Goal: Information Seeking & Learning: Learn about a topic

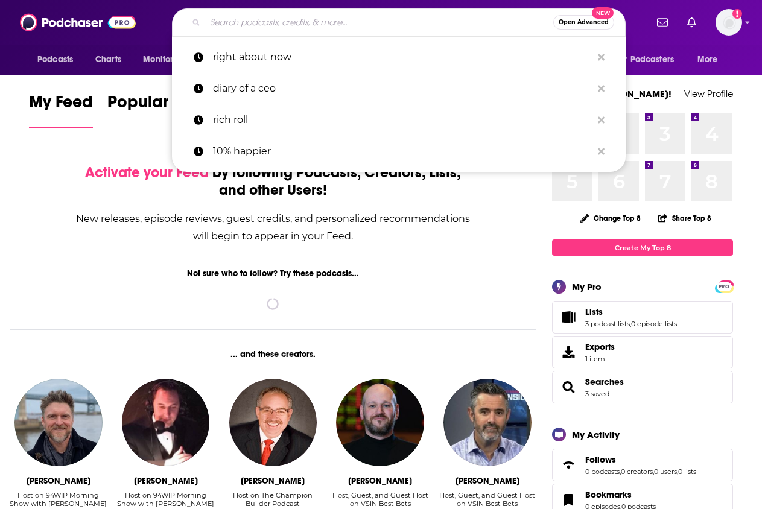
click at [420, 27] on input "Search podcasts, credits, & more..." at bounding box center [379, 22] width 348 height 19
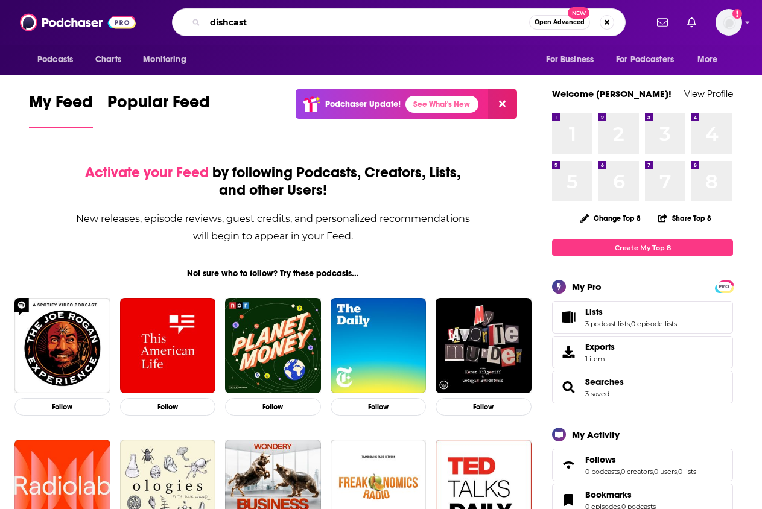
type input "dishcast"
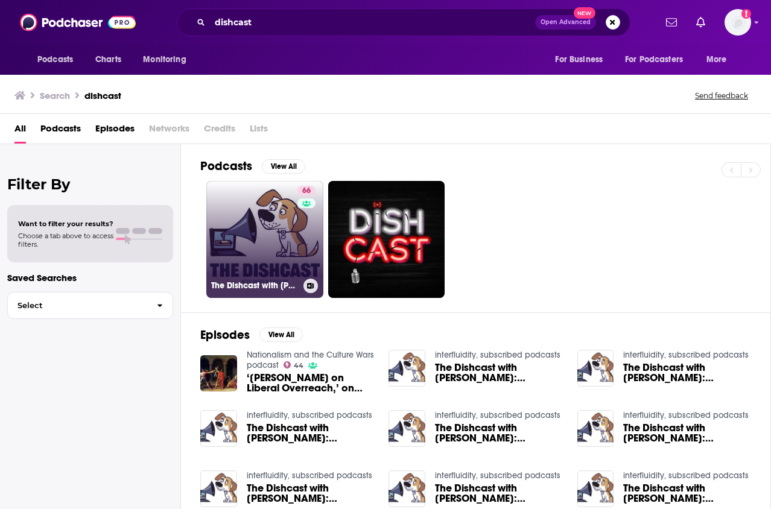
click at [307, 218] on div "66" at bounding box center [307, 232] width 21 height 93
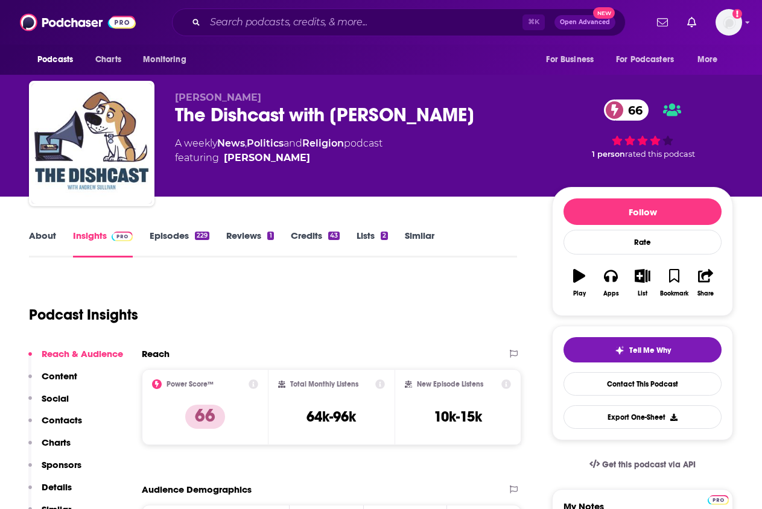
click at [36, 234] on link "About" at bounding box center [42, 244] width 27 height 28
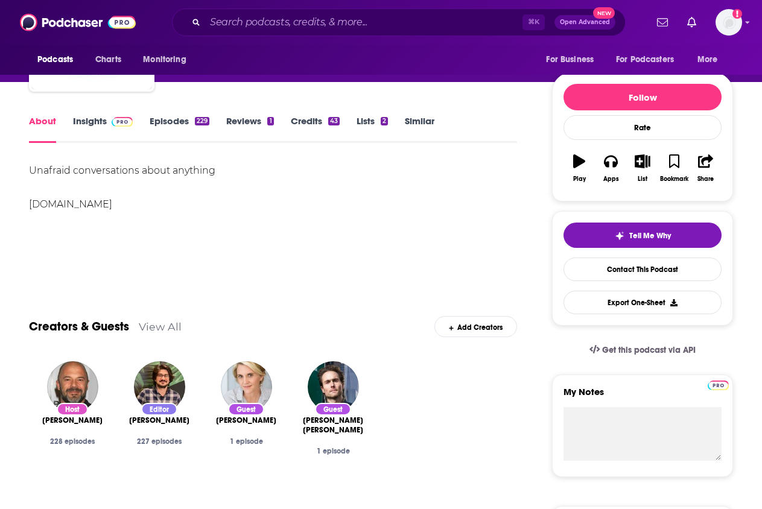
scroll to position [307, 0]
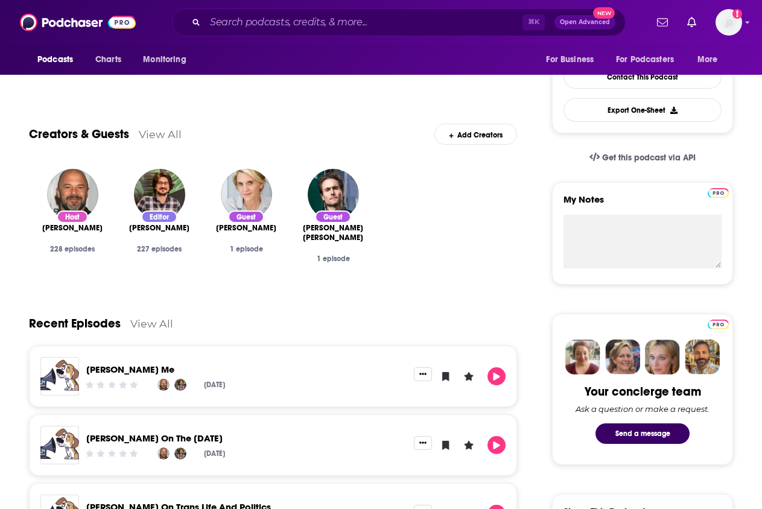
click at [168, 133] on link "View All" at bounding box center [160, 134] width 43 height 13
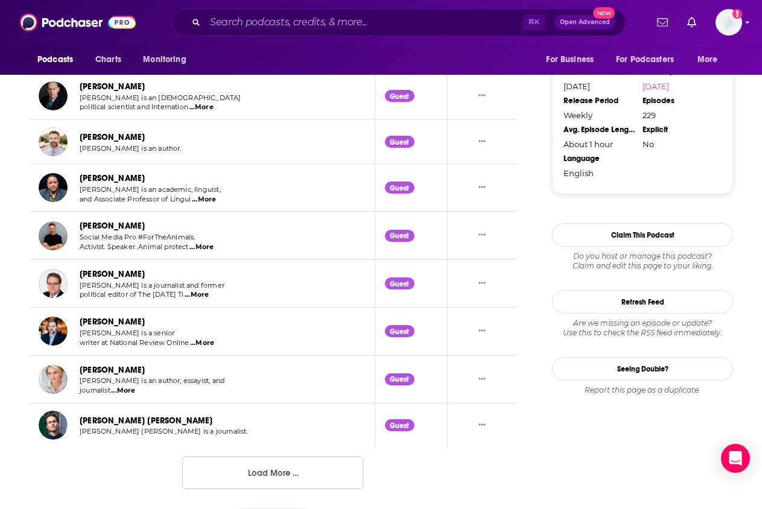
scroll to position [1177, 0]
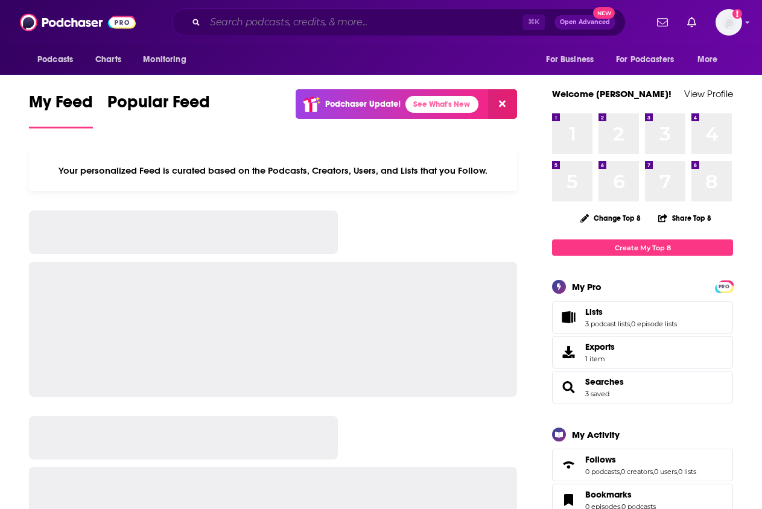
click at [279, 30] on input "Search podcasts, credits, & more..." at bounding box center [363, 22] width 317 height 19
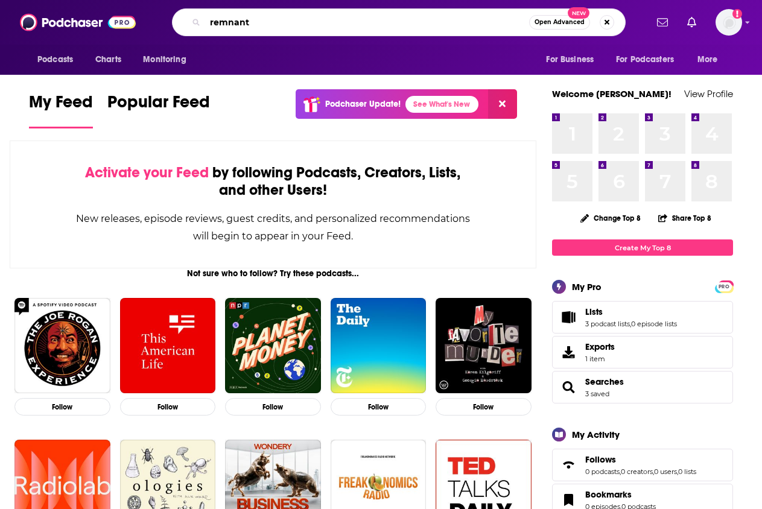
type input "remnant"
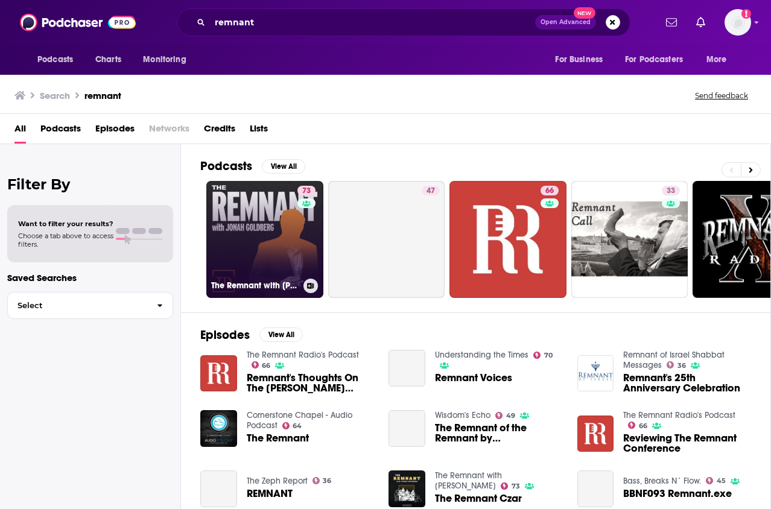
click at [234, 244] on link "73 The Remnant with Jonah Goldberg" at bounding box center [264, 239] width 117 height 117
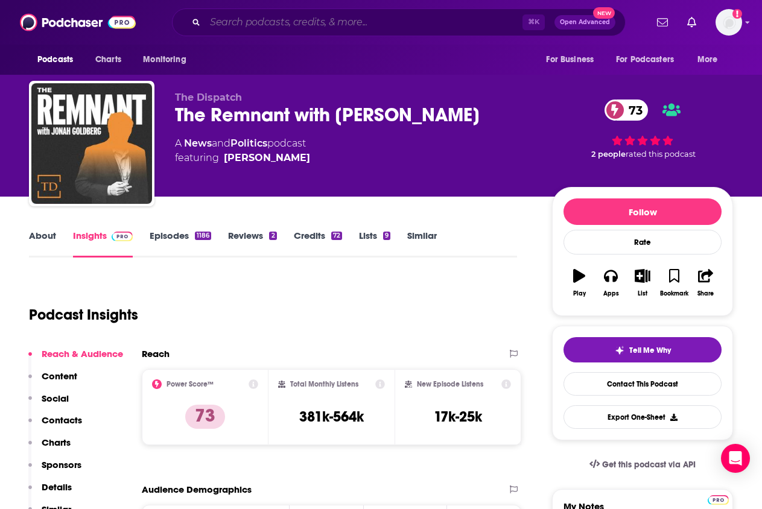
click at [316, 28] on input "Search podcasts, credits, & more..." at bounding box center [363, 22] width 317 height 19
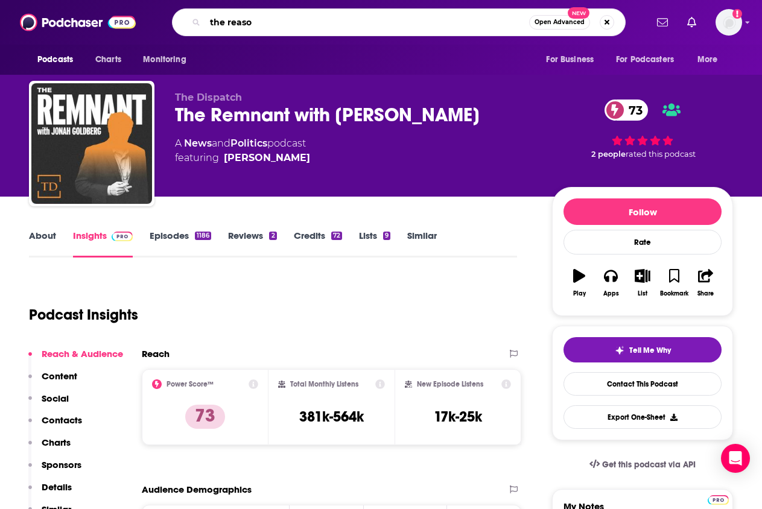
type input "the reason"
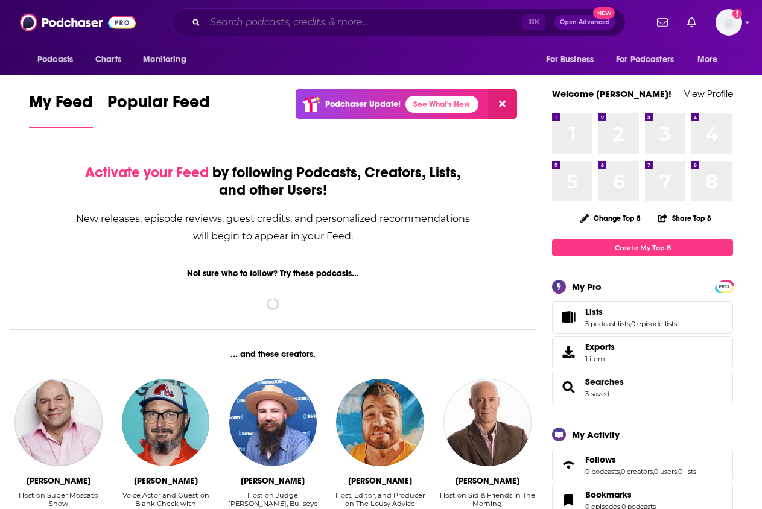
click at [284, 21] on input "Search podcasts, credits, & more..." at bounding box center [363, 22] width 317 height 19
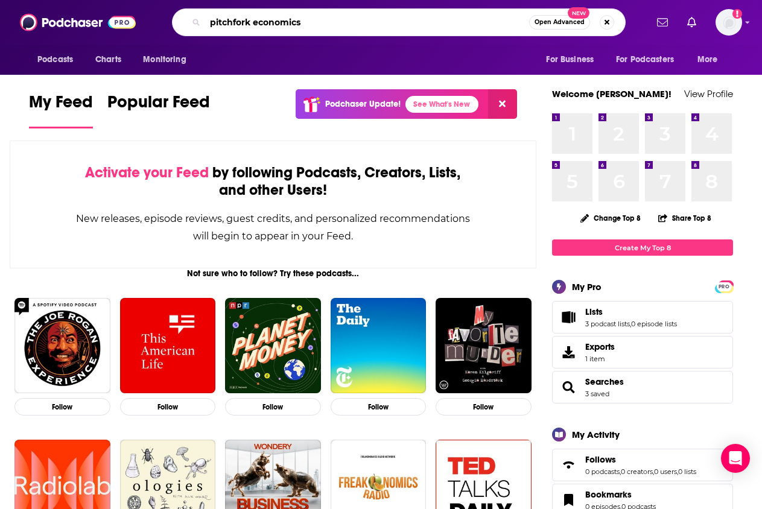
type input "pitchfork economics"
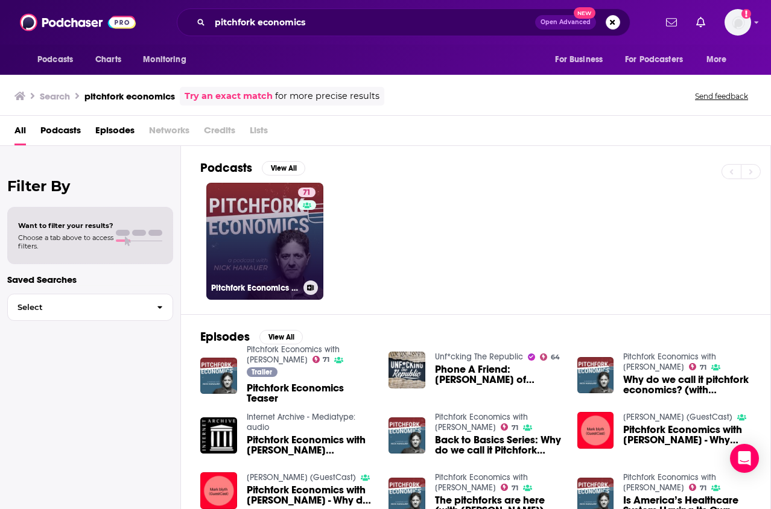
click at [253, 237] on link "71 Pitchfork Economics with [PERSON_NAME]" at bounding box center [264, 241] width 117 height 117
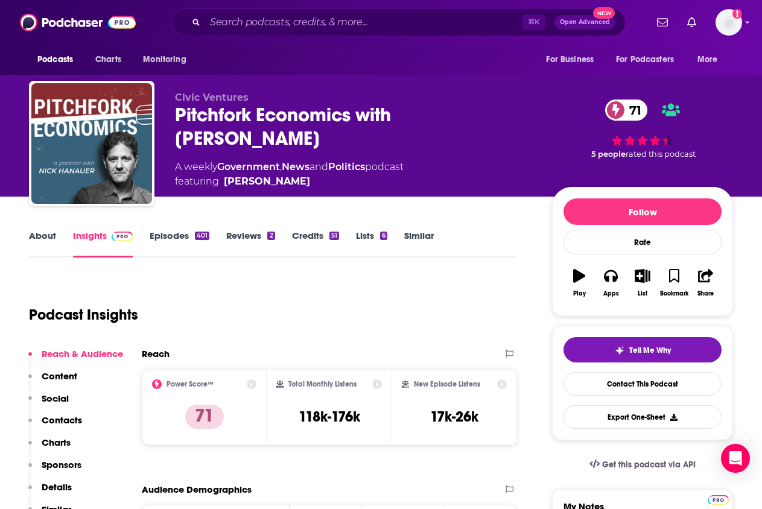
click at [48, 237] on link "About" at bounding box center [42, 244] width 27 height 28
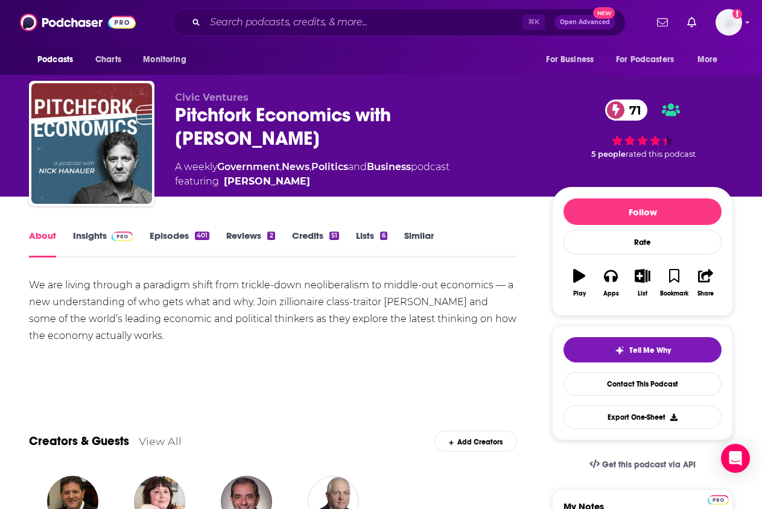
click at [89, 239] on link "Insights" at bounding box center [103, 244] width 60 height 28
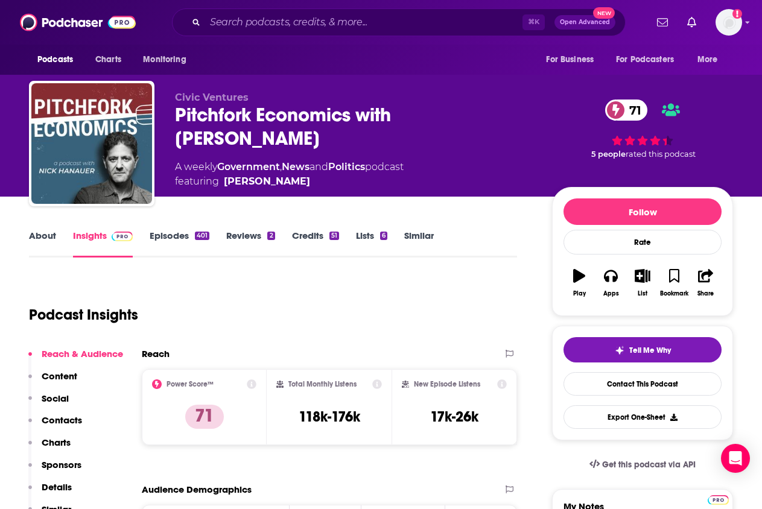
click at [54, 230] on link "About" at bounding box center [42, 244] width 27 height 28
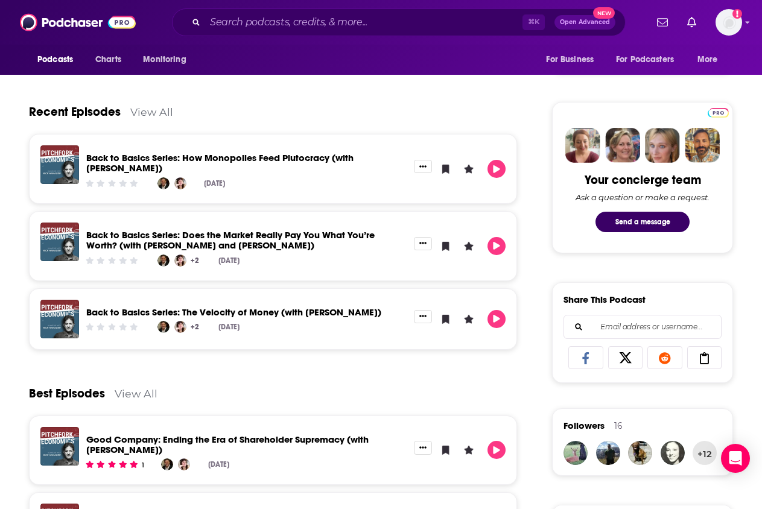
scroll to position [542, 0]
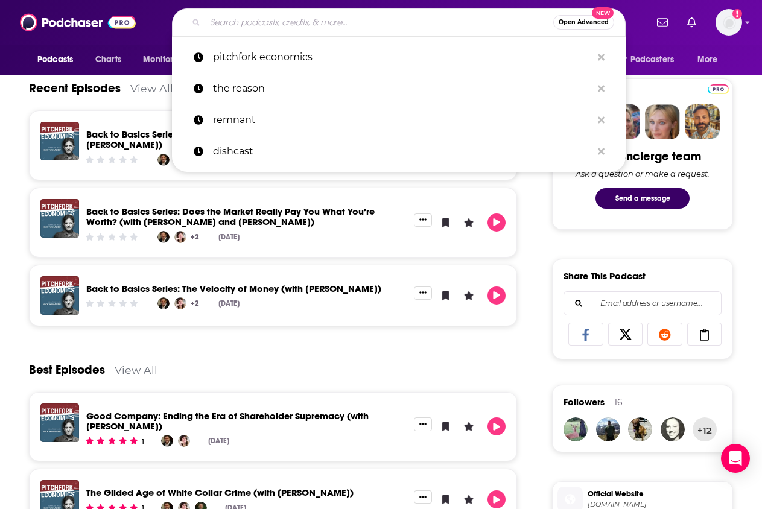
click at [239, 21] on input "Search podcasts, credits, & more..." at bounding box center [379, 22] width 348 height 19
paste input "PBD Podcast"
type input "PBD Podcast"
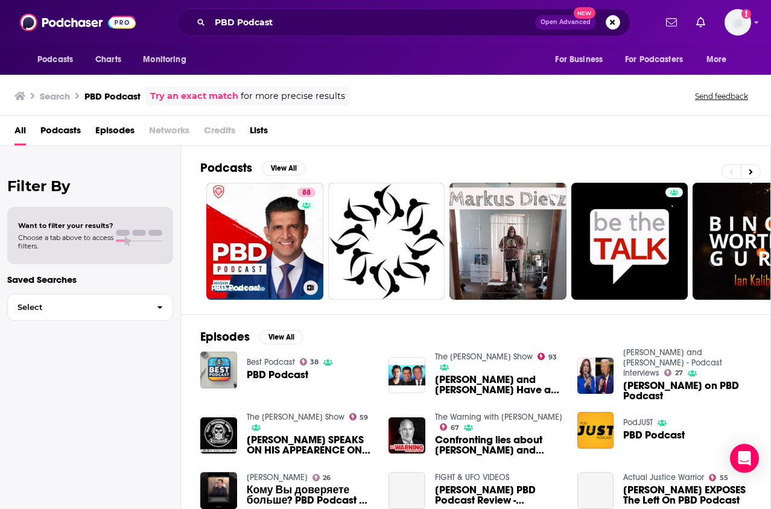
click at [241, 226] on link "88 PBD Podcast" at bounding box center [264, 241] width 117 height 117
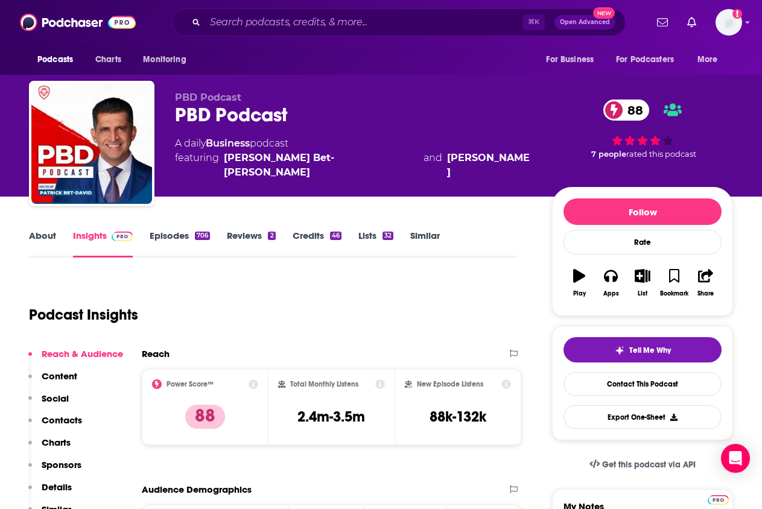
click at [48, 245] on link "About" at bounding box center [42, 244] width 27 height 28
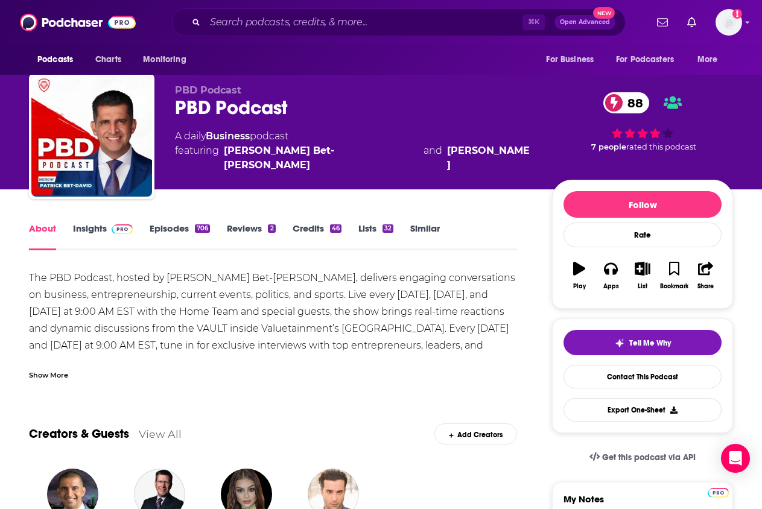
scroll to position [129, 0]
